Goal: Transaction & Acquisition: Register for event/course

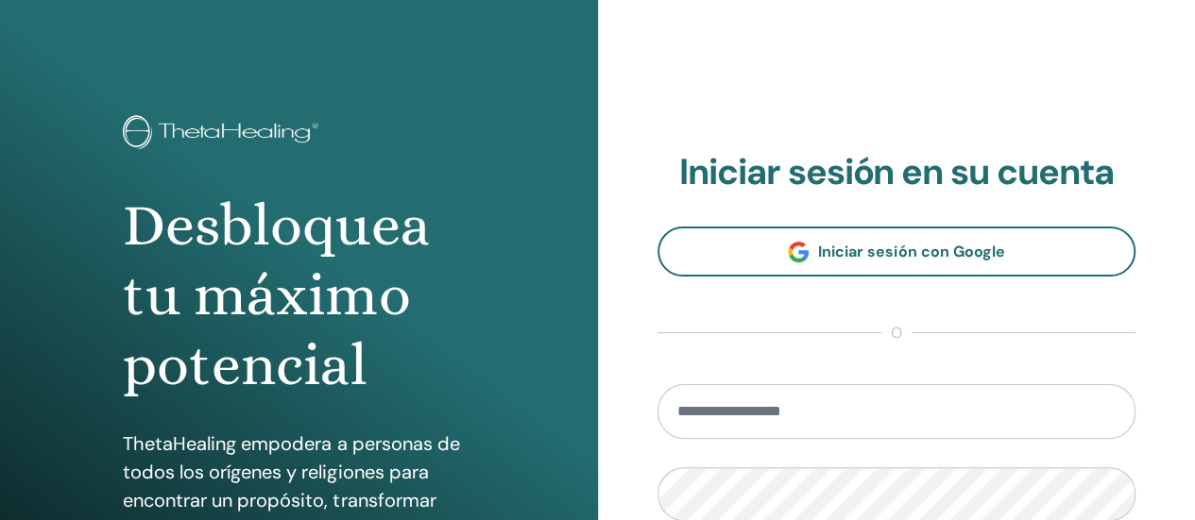
scroll to position [17, 0]
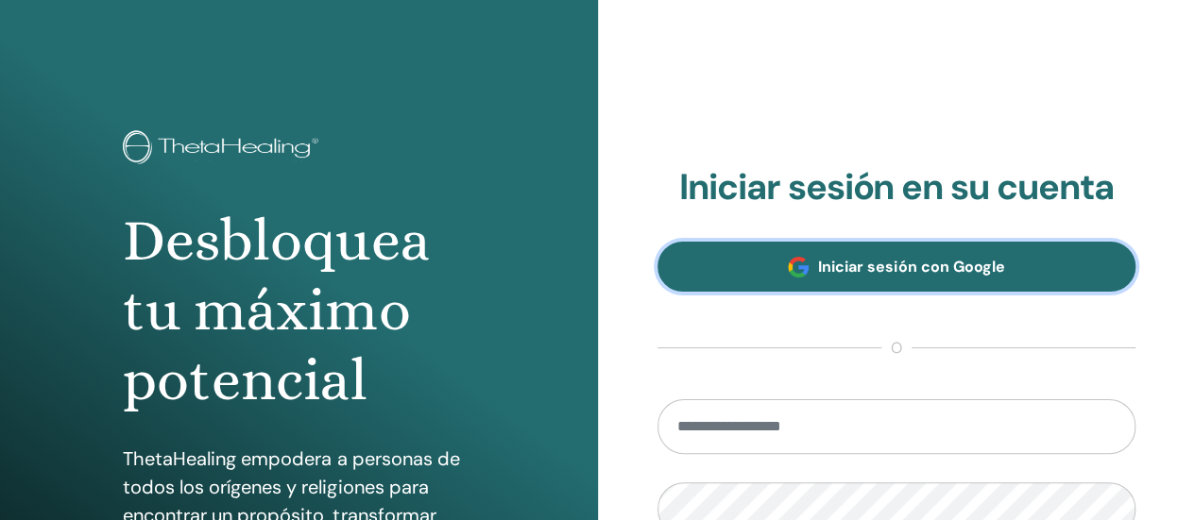
click at [886, 275] on font "Iniciar sesión con Google" at bounding box center [911, 267] width 186 height 20
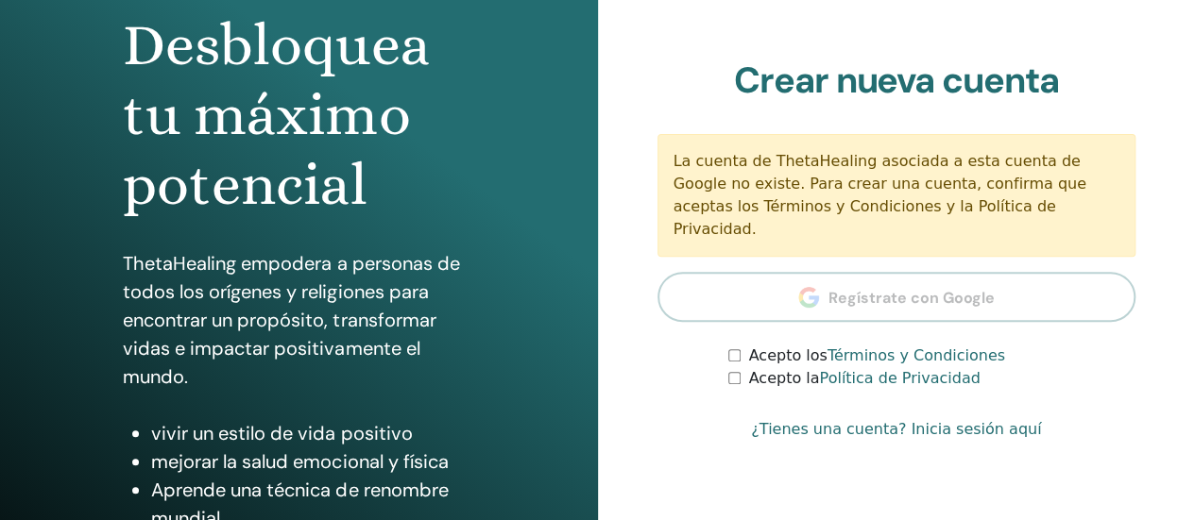
scroll to position [199, 0]
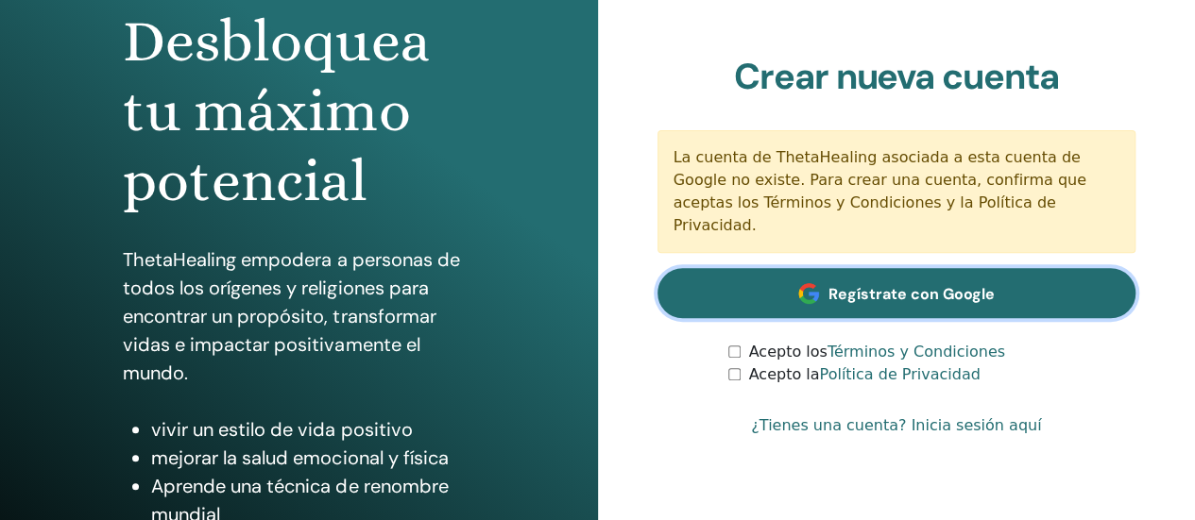
click at [876, 284] on font "Regístrate con Google" at bounding box center [911, 294] width 166 height 20
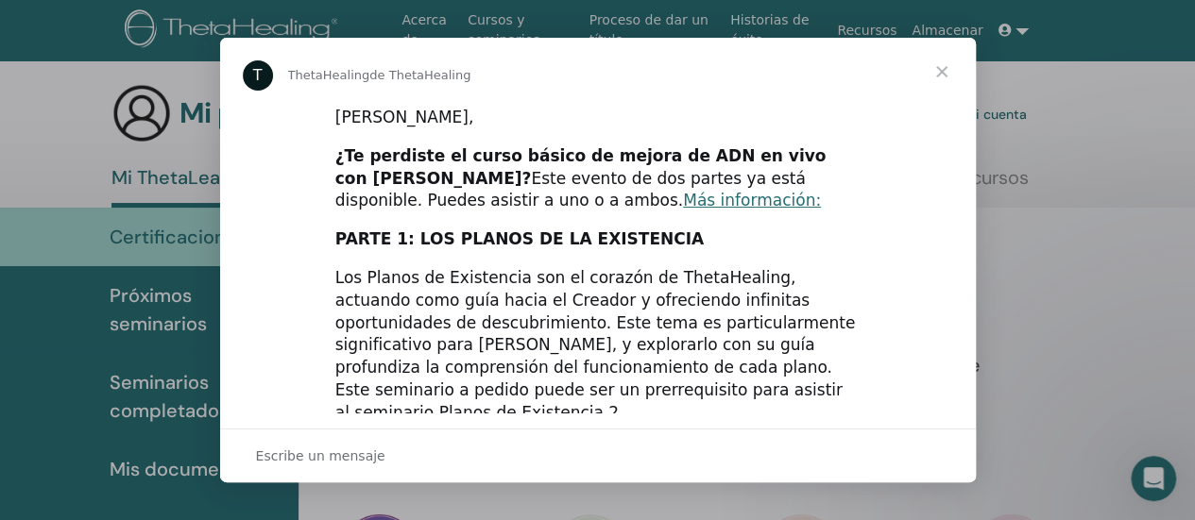
click at [941, 72] on span "Cerrar" at bounding box center [942, 72] width 68 height 68
